Goal: Information Seeking & Learning: Learn about a topic

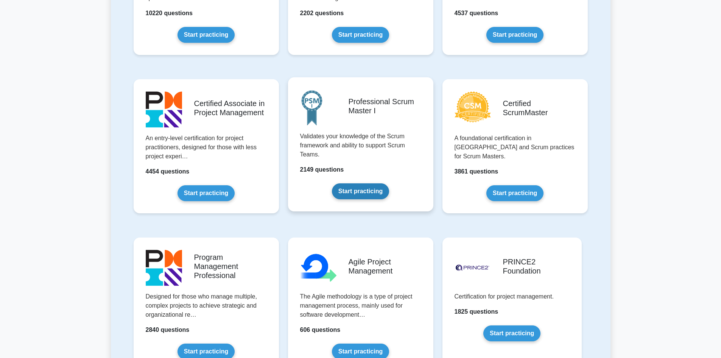
scroll to position [303, 0]
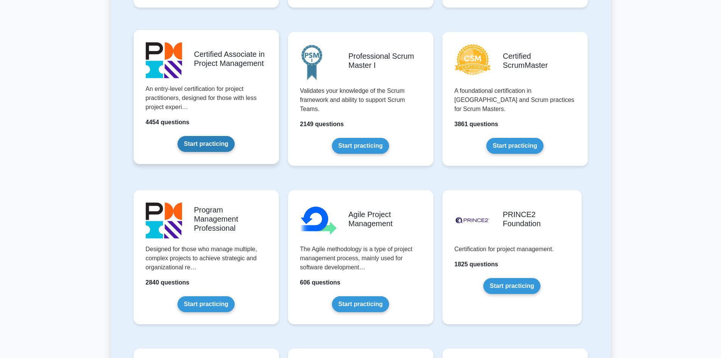
click at [206, 140] on link "Start practicing" at bounding box center [206, 144] width 57 height 16
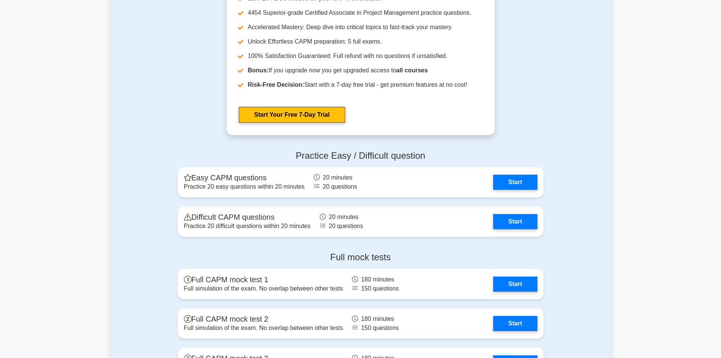
scroll to position [1856, 0]
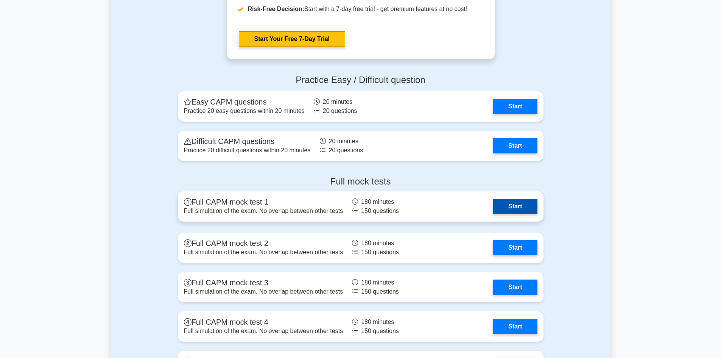
click at [523, 209] on link "Start" at bounding box center [515, 206] width 44 height 15
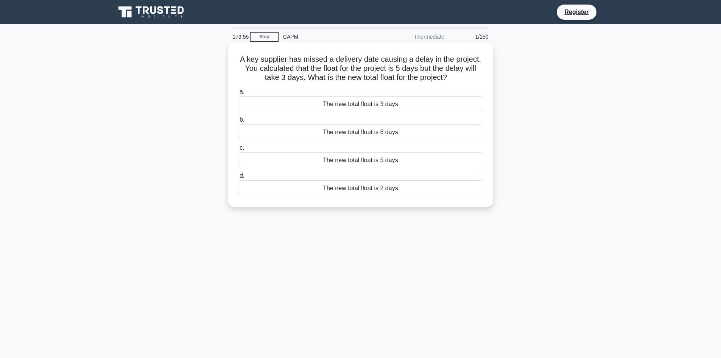
click at [383, 187] on div "The new total float is 2 days" at bounding box center [360, 188] width 245 height 16
click at [238, 178] on input "d. The new total float is 2 days" at bounding box center [238, 175] width 0 height 5
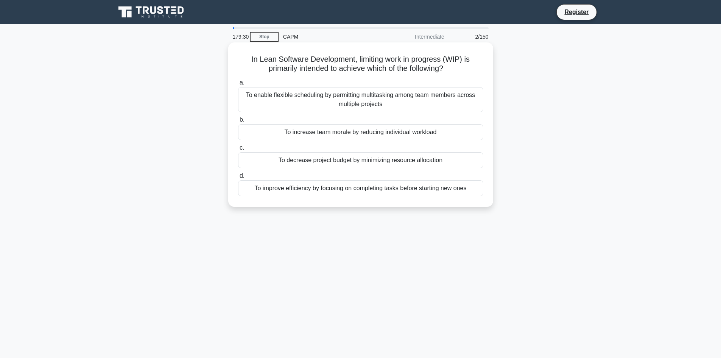
click at [326, 190] on div "To improve efficiency by focusing on completing tasks before starting new ones" at bounding box center [360, 188] width 245 height 16
click at [238, 178] on input "d. To improve efficiency by focusing on completing tasks before starting new on…" at bounding box center [238, 175] width 0 height 5
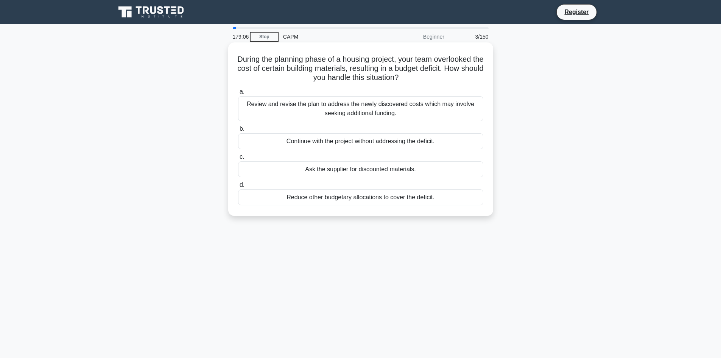
click at [373, 104] on div "Review and revise the plan to address the newly discovered costs which may invo…" at bounding box center [360, 108] width 245 height 25
click at [238, 94] on input "a. Review and revise the plan to address the newly discovered costs which may i…" at bounding box center [238, 91] width 0 height 5
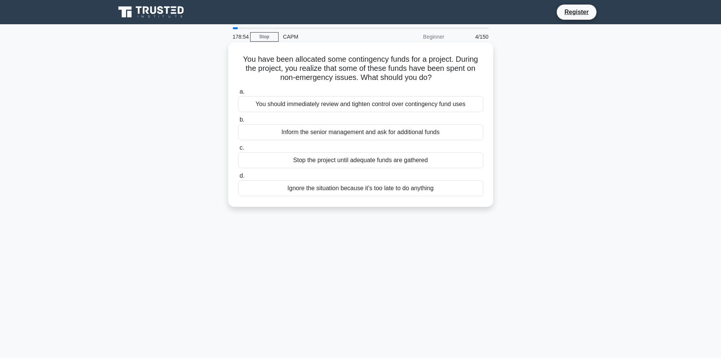
click at [358, 105] on div "You should immediately review and tighten control over contingency fund uses" at bounding box center [360, 104] width 245 height 16
click at [238, 94] on input "a. You should immediately review and tighten control over contingency fund uses" at bounding box center [238, 91] width 0 height 5
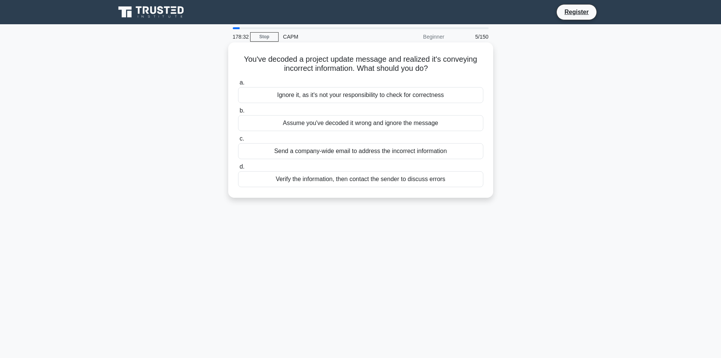
click at [393, 180] on div "Verify the information, then contact the sender to discuss errors" at bounding box center [360, 179] width 245 height 16
click at [238, 169] on input "d. Verify the information, then contact the sender to discuss errors" at bounding box center [238, 166] width 0 height 5
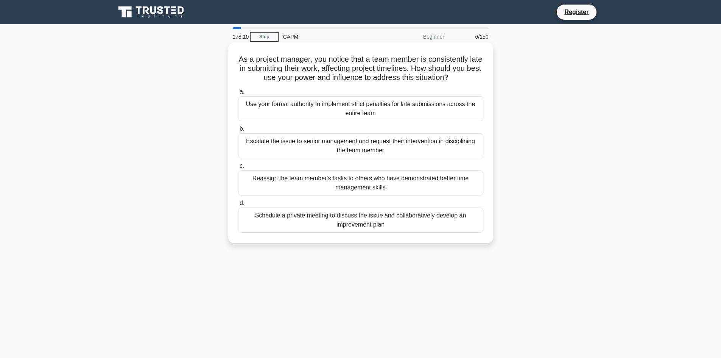
click at [363, 223] on div "Schedule a private meeting to discuss the issue and collaboratively develop an …" at bounding box center [360, 220] width 245 height 25
click at [238, 206] on input "d. Schedule a private meeting to discuss the issue and collaboratively develop …" at bounding box center [238, 203] width 0 height 5
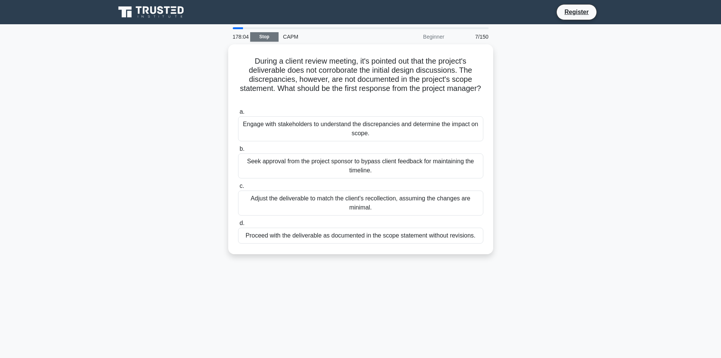
click at [265, 37] on link "Stop" at bounding box center [264, 36] width 28 height 9
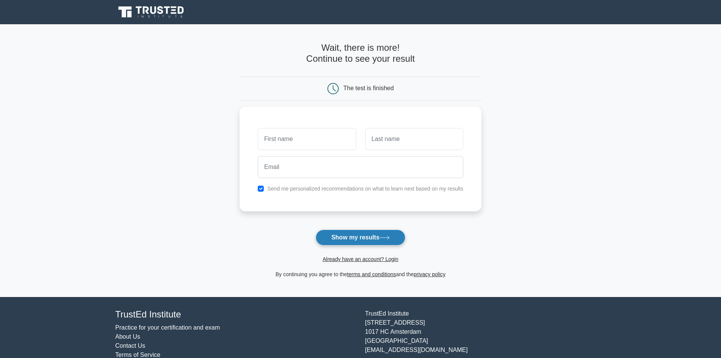
click at [364, 239] on button "Show my results" at bounding box center [360, 237] width 89 height 16
click at [316, 140] on input "text" at bounding box center [307, 137] width 98 height 22
type input "[PERSON_NAME]"
click at [374, 136] on input "text" at bounding box center [414, 137] width 98 height 22
type input "[PERSON_NAME]"
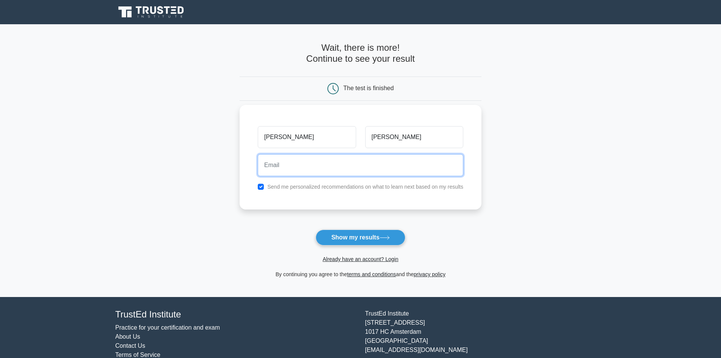
click at [346, 169] on input "email" at bounding box center [361, 165] width 206 height 22
type input "[EMAIL_ADDRESS][DOMAIN_NAME]"
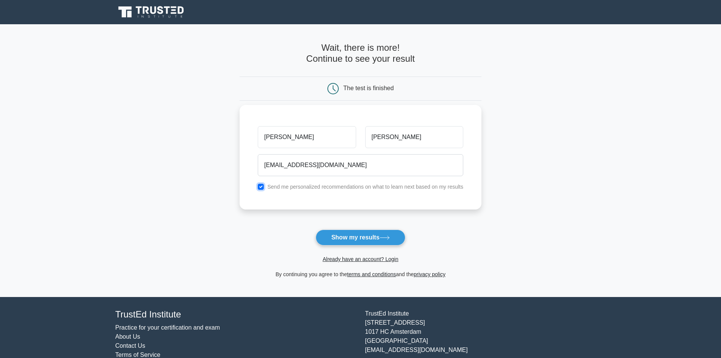
click at [263, 188] on input "checkbox" at bounding box center [261, 187] width 6 height 6
checkbox input "false"
click at [358, 238] on button "Show my results" at bounding box center [360, 237] width 89 height 16
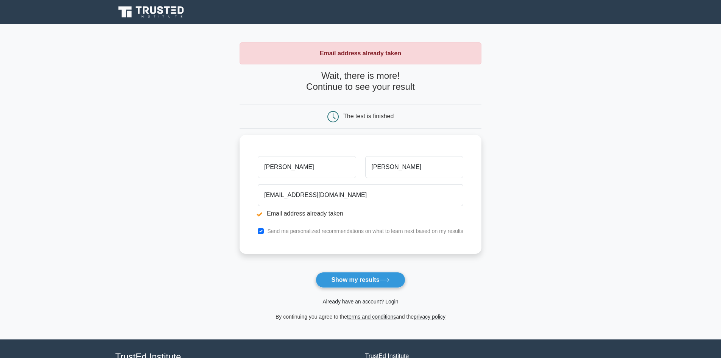
click at [378, 303] on link "Already have an account? Login" at bounding box center [361, 301] width 76 height 6
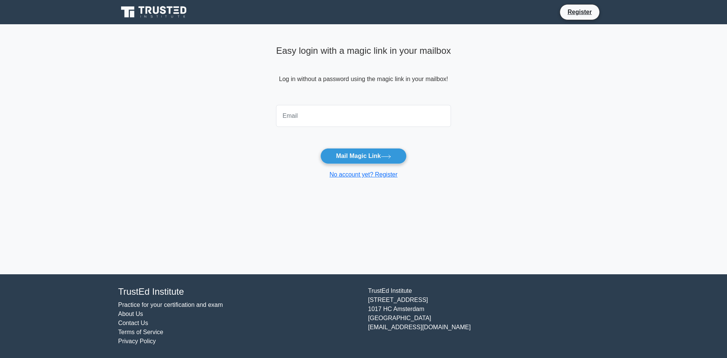
click at [347, 122] on input "email" at bounding box center [363, 116] width 175 height 22
type input "[EMAIL_ADDRESS][DOMAIN_NAME]"
click at [353, 155] on button "Mail Magic Link" at bounding box center [363, 156] width 86 height 16
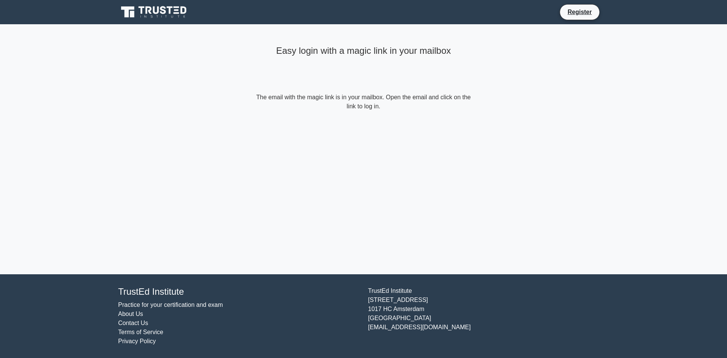
click at [169, 14] on icon at bounding box center [154, 12] width 73 height 14
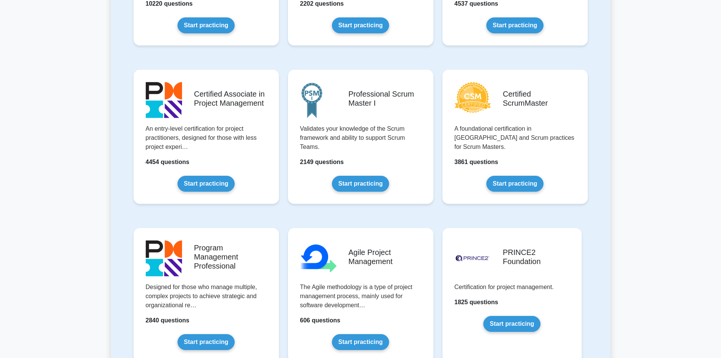
scroll to position [151, 0]
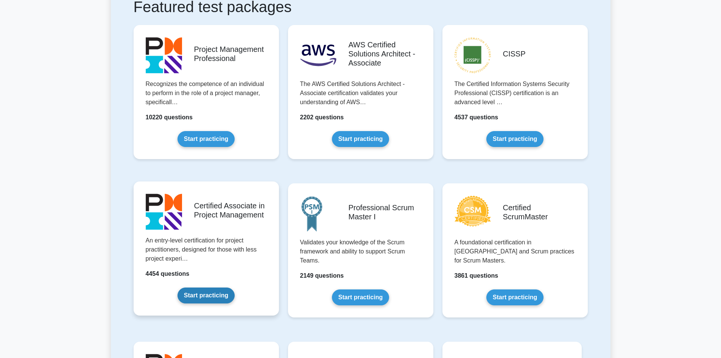
click at [199, 291] on link "Start practicing" at bounding box center [206, 295] width 57 height 16
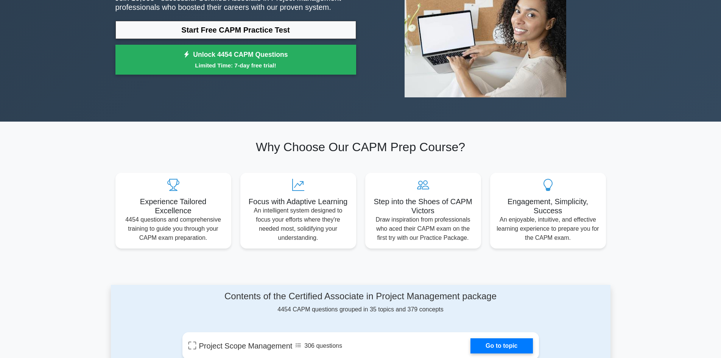
scroll to position [76, 0]
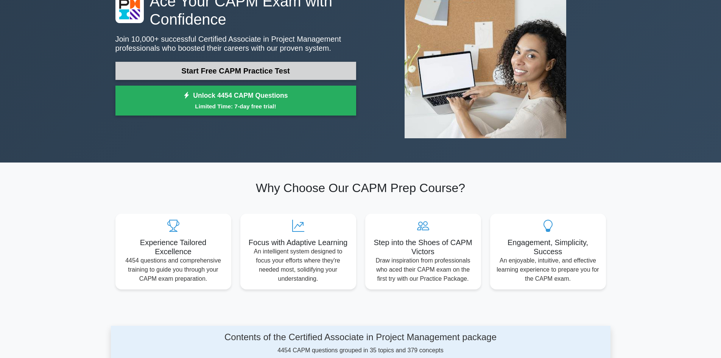
click at [251, 70] on link "Start Free CAPM Practice Test" at bounding box center [236, 71] width 241 height 18
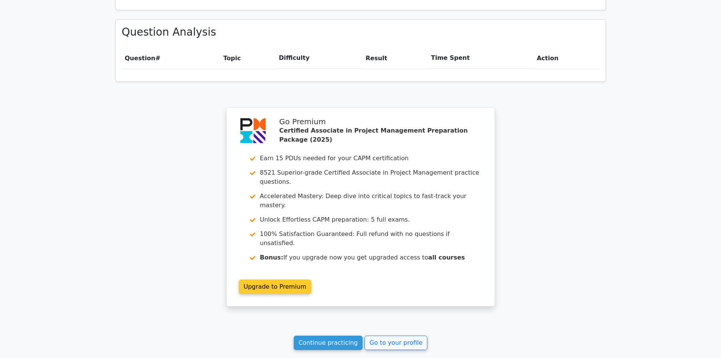
scroll to position [573, 0]
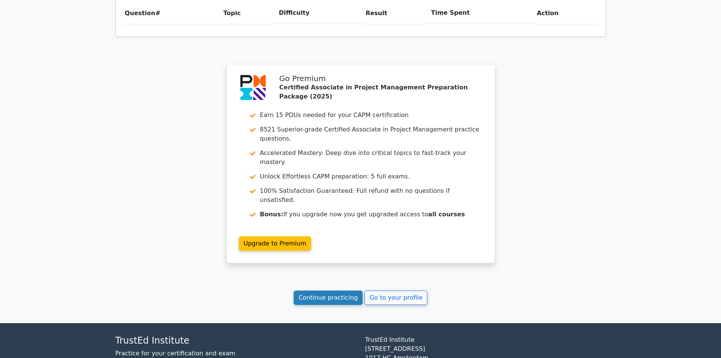
click at [340, 290] on link "Continue practicing" at bounding box center [328, 297] width 69 height 14
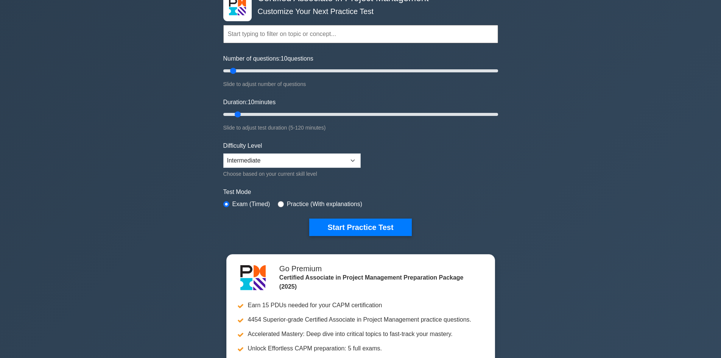
scroll to position [76, 0]
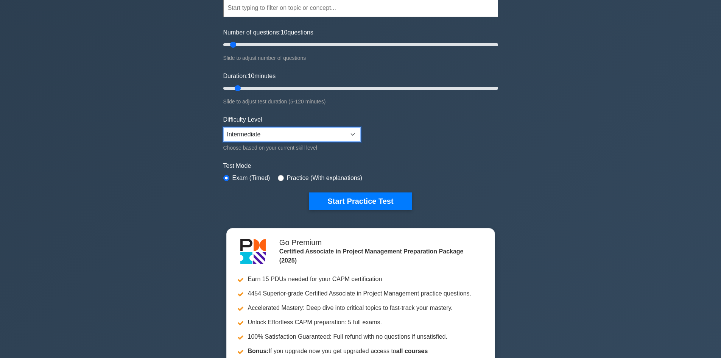
click at [347, 133] on select "Beginner Intermediate Expert" at bounding box center [291, 134] width 137 height 14
select select "expert"
click at [223, 127] on select "Beginner Intermediate Expert" at bounding box center [291, 134] width 137 height 14
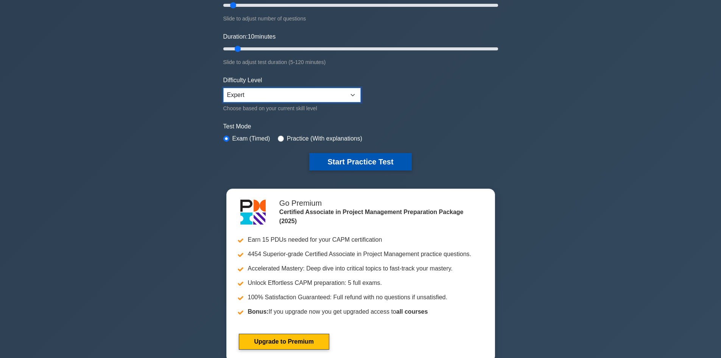
scroll to position [151, 0]
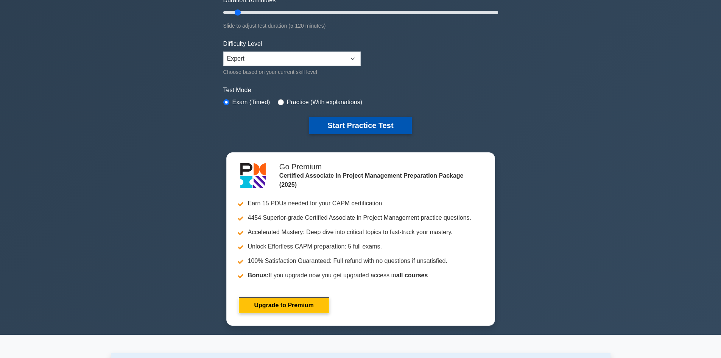
click at [365, 124] on button "Start Practice Test" at bounding box center [360, 125] width 102 height 17
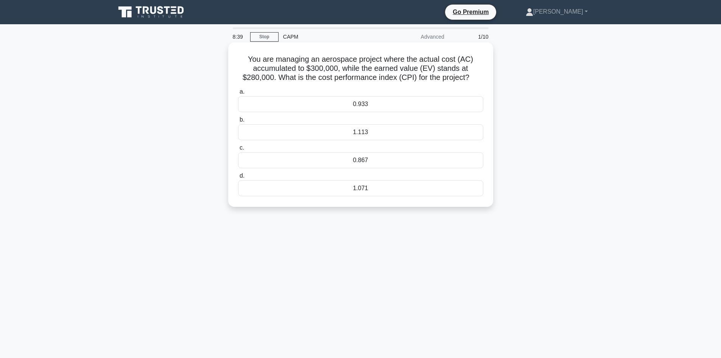
click at [379, 106] on div "0.933" at bounding box center [360, 104] width 245 height 16
click at [238, 94] on input "a. 0.933" at bounding box center [238, 91] width 0 height 5
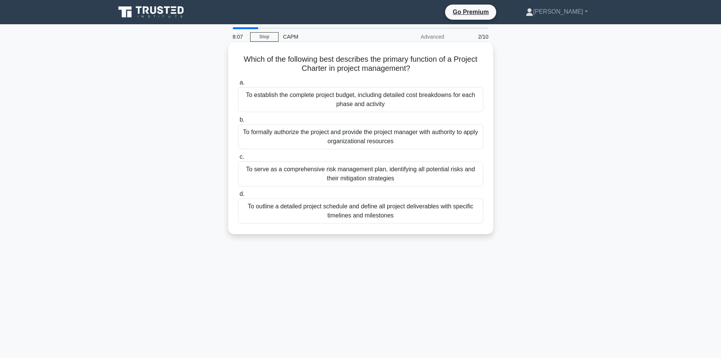
click at [374, 206] on div "To outline a detailed project schedule and define all project deliverables with…" at bounding box center [360, 210] width 245 height 25
click at [238, 197] on input "d. To outline a detailed project schedule and define all project deliverables w…" at bounding box center [238, 194] width 0 height 5
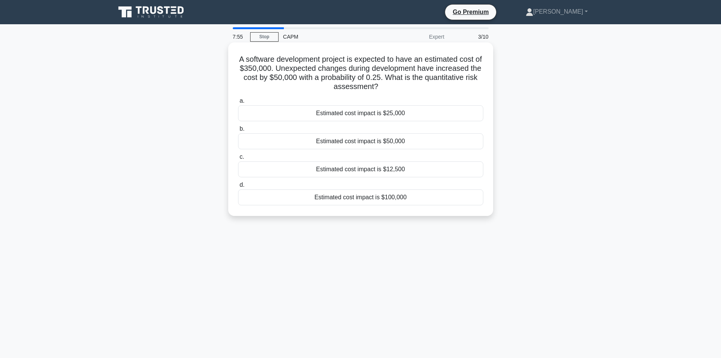
click at [389, 144] on div "Estimated cost impact is $50,000" at bounding box center [360, 141] width 245 height 16
click at [238, 131] on input "b. Estimated cost impact is $50,000" at bounding box center [238, 128] width 0 height 5
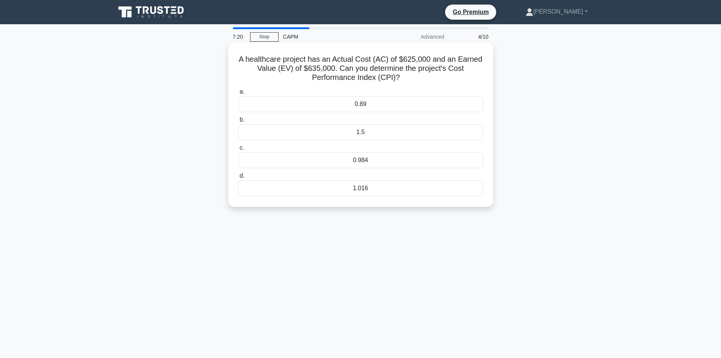
click at [366, 186] on div "1.016" at bounding box center [360, 188] width 245 height 16
click at [238, 178] on input "d. 1.016" at bounding box center [238, 175] width 0 height 5
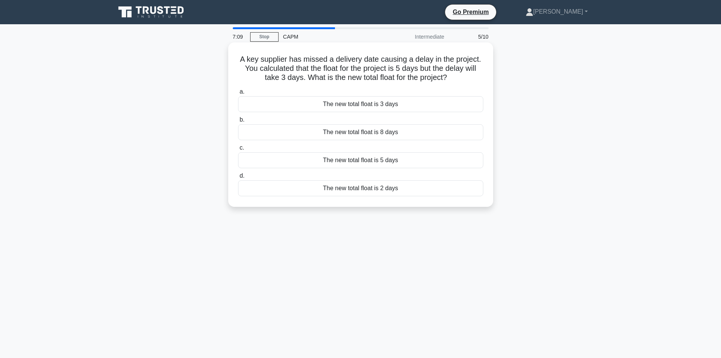
click at [384, 189] on div "The new total float is 2 days" at bounding box center [360, 188] width 245 height 16
click at [238, 178] on input "d. The new total float is 2 days" at bounding box center [238, 175] width 0 height 5
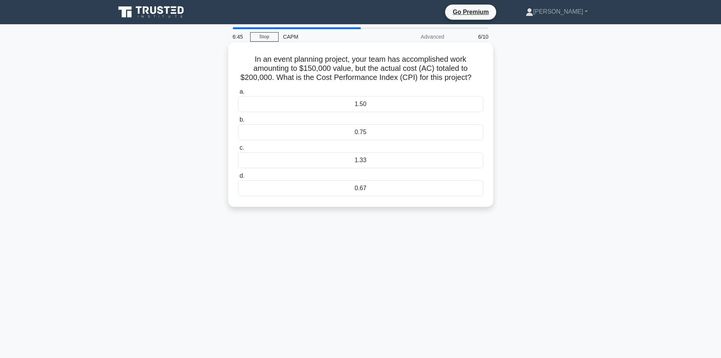
click at [367, 134] on div "0.75" at bounding box center [360, 132] width 245 height 16
click at [238, 122] on input "b. 0.75" at bounding box center [238, 119] width 0 height 5
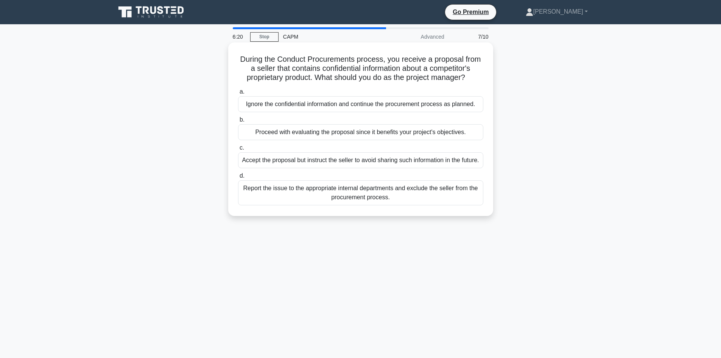
click at [372, 202] on div "Report the issue to the appropriate internal departments and exclude the seller…" at bounding box center [360, 192] width 245 height 25
click at [238, 178] on input "d. Report the issue to the appropriate internal departments and exclude the sel…" at bounding box center [238, 175] width 0 height 5
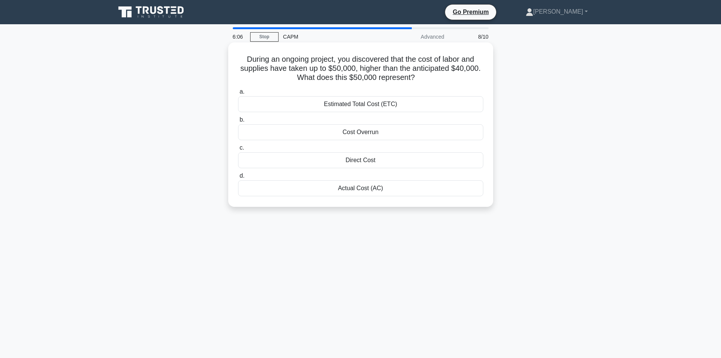
click at [367, 160] on div "Direct Cost" at bounding box center [360, 160] width 245 height 16
click at [238, 150] on input "c. Direct Cost" at bounding box center [238, 147] width 0 height 5
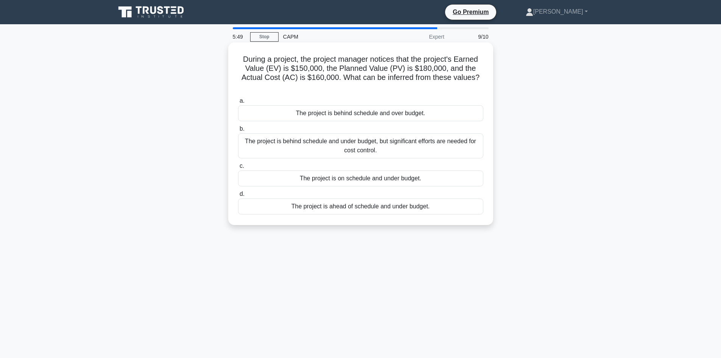
click at [362, 148] on div "The project is behind schedule and under budget, but significant efforts are ne…" at bounding box center [360, 145] width 245 height 25
click at [238, 131] on input "b. The project is behind schedule and under budget, but significant efforts are…" at bounding box center [238, 128] width 0 height 5
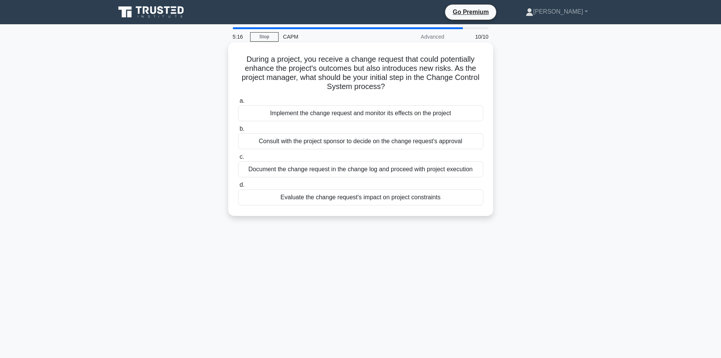
click at [360, 201] on div "Evaluate the change request's impact on project constraints" at bounding box center [360, 197] width 245 height 16
click at [238, 187] on input "d. Evaluate the change request's impact on project constraints" at bounding box center [238, 185] width 0 height 5
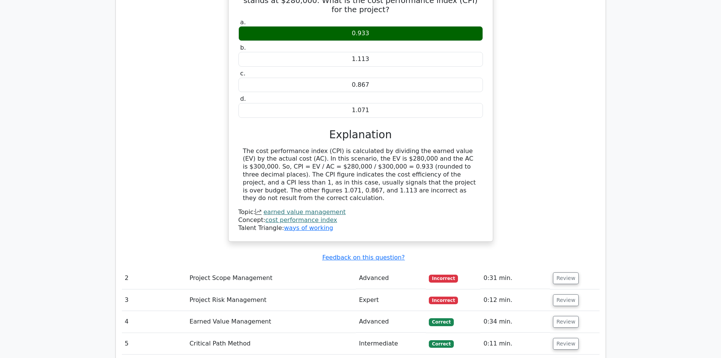
scroll to position [795, 0]
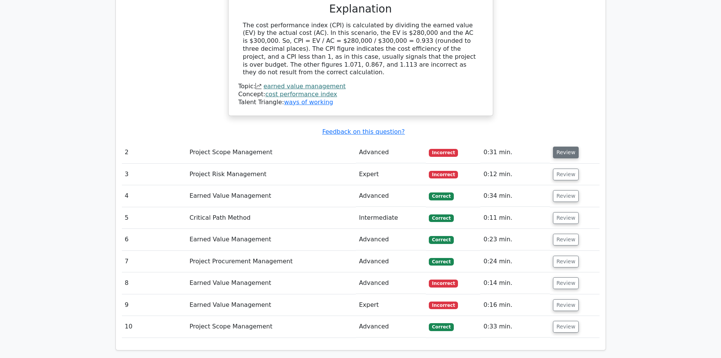
click at [562, 147] on button "Review" at bounding box center [566, 153] width 26 height 12
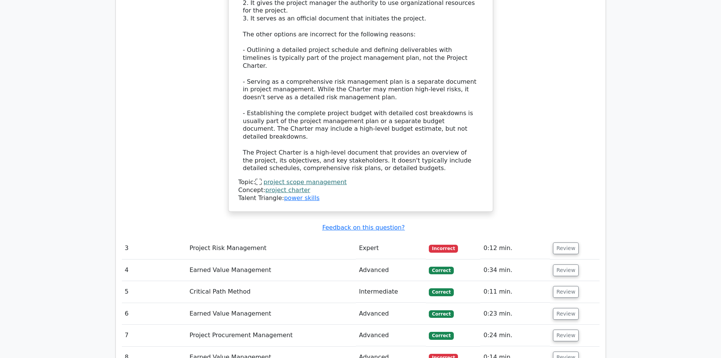
scroll to position [1212, 0]
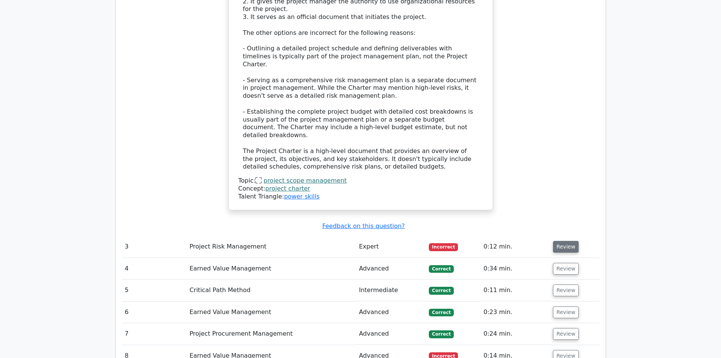
click at [566, 241] on button "Review" at bounding box center [566, 247] width 26 height 12
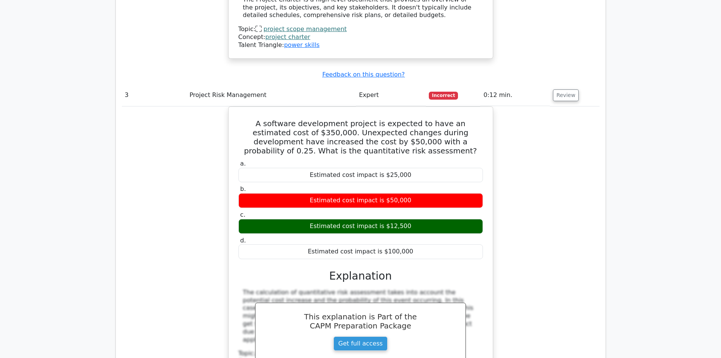
scroll to position [1591, 0]
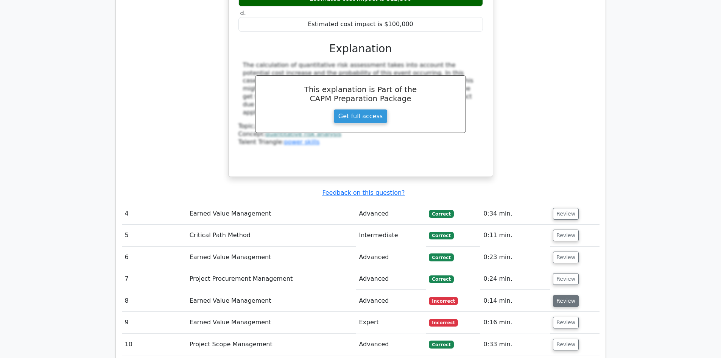
click at [560, 295] on button "Review" at bounding box center [566, 301] width 26 height 12
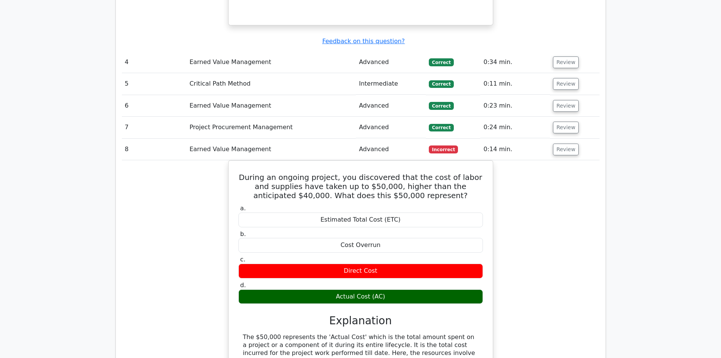
scroll to position [1931, 0]
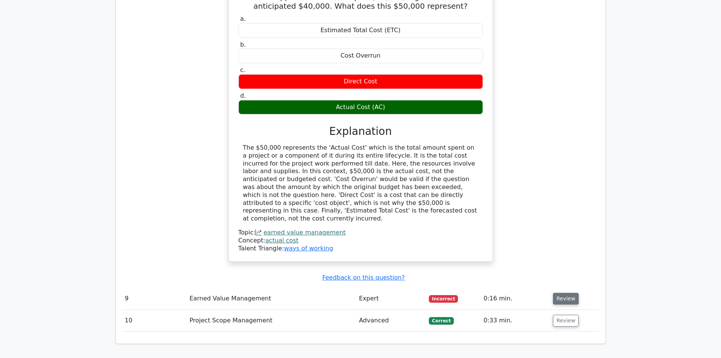
click at [556, 293] on button "Review" at bounding box center [566, 299] width 26 height 12
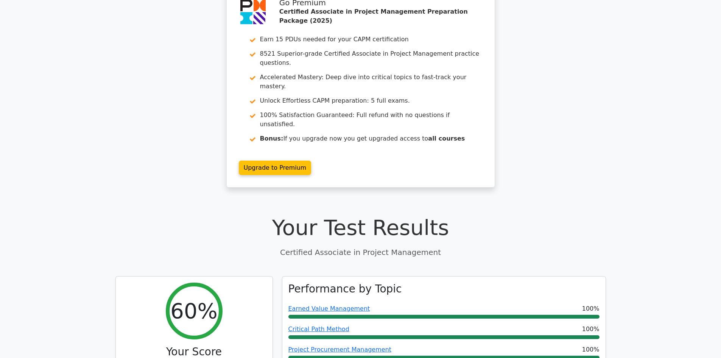
scroll to position [0, 0]
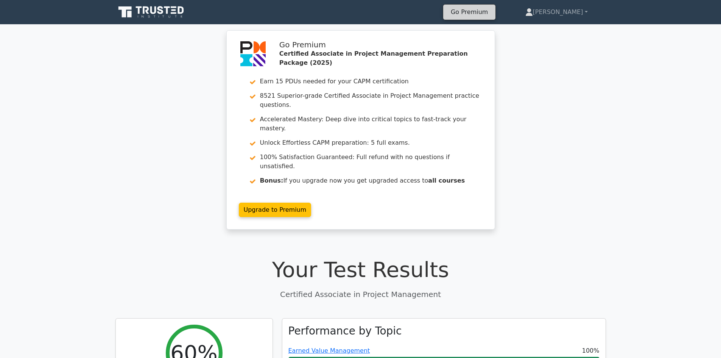
click at [493, 11] on link "Go Premium" at bounding box center [469, 12] width 46 height 10
